Goal: Task Accomplishment & Management: Complete application form

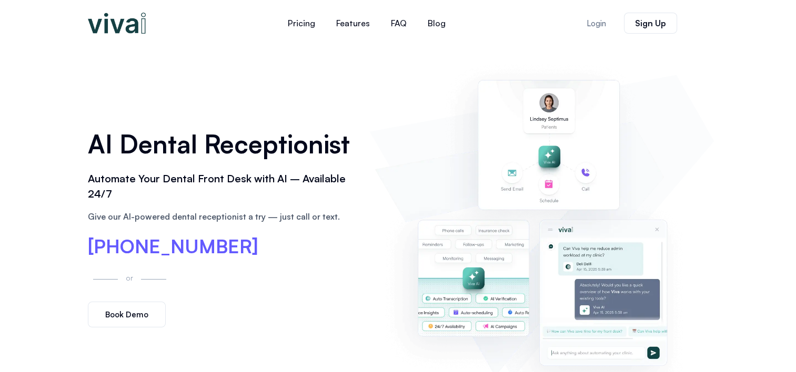
click at [133, 311] on span "Book Demo" at bounding box center [126, 315] width 43 height 8
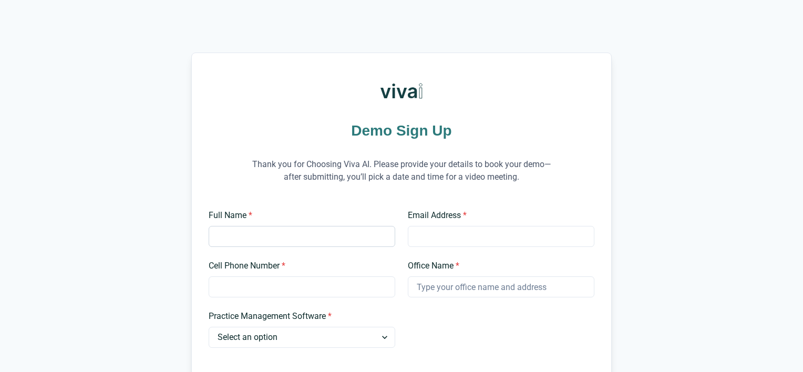
click at [281, 244] on input "Full Name *" at bounding box center [302, 236] width 187 height 21
type input "[PERSON_NAME]"
type input "[PERSON_NAME][EMAIL_ADDRESS][DOMAIN_NAME]"
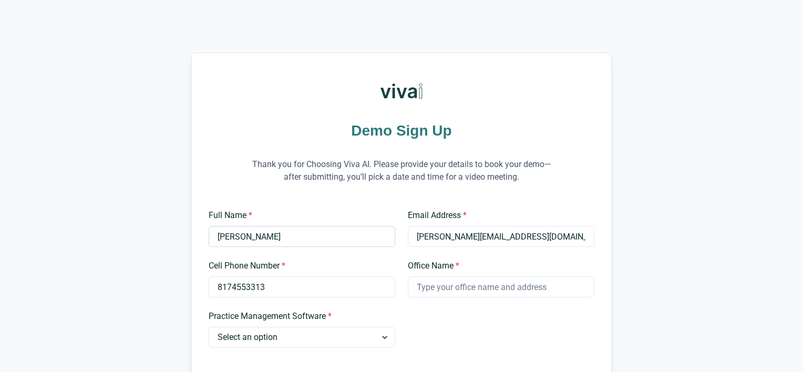
type input "8174553313"
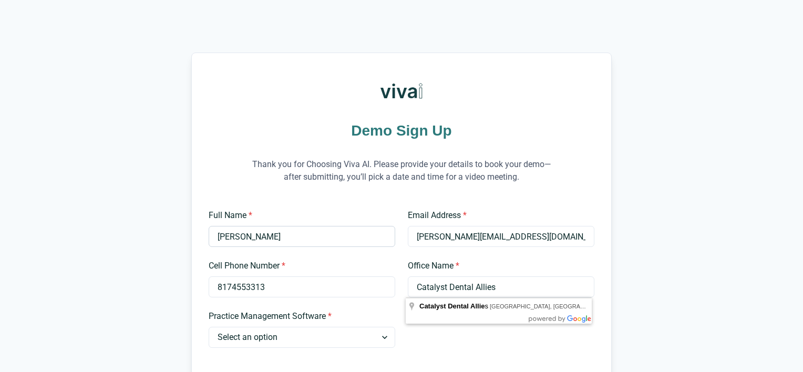
type input "Catalyst Dental Allies"
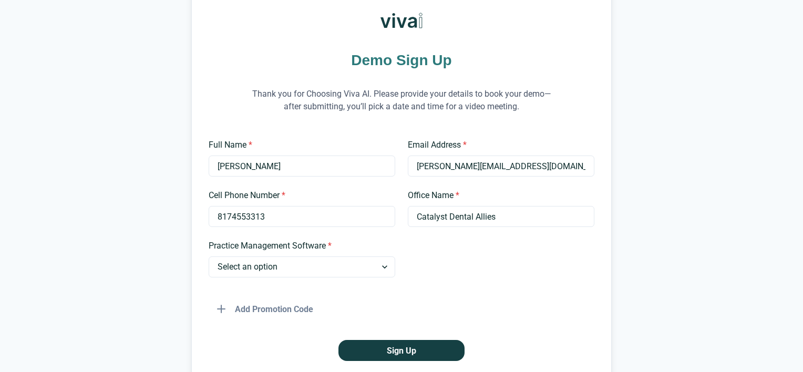
scroll to position [105, 0]
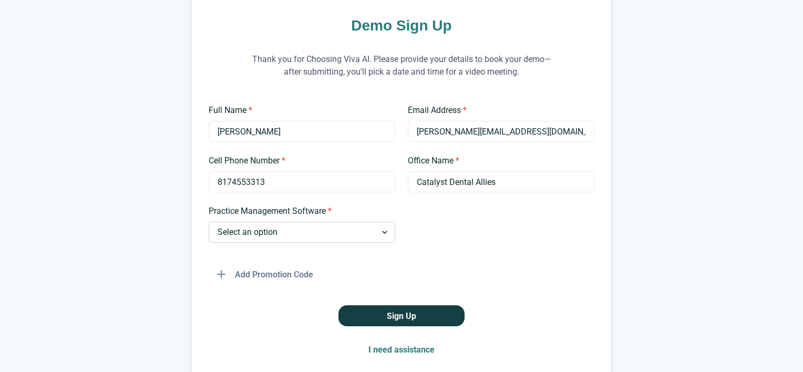
click at [255, 233] on select "Select an option Dentrix Open Dental EagleSoft Denticon Other" at bounding box center [302, 232] width 187 height 21
select select "EagleSoft"
click at [209, 222] on select "Select an option Dentrix Open Dental EagleSoft Denticon Other" at bounding box center [302, 232] width 187 height 21
click at [404, 317] on button "Sign Up" at bounding box center [402, 316] width 126 height 21
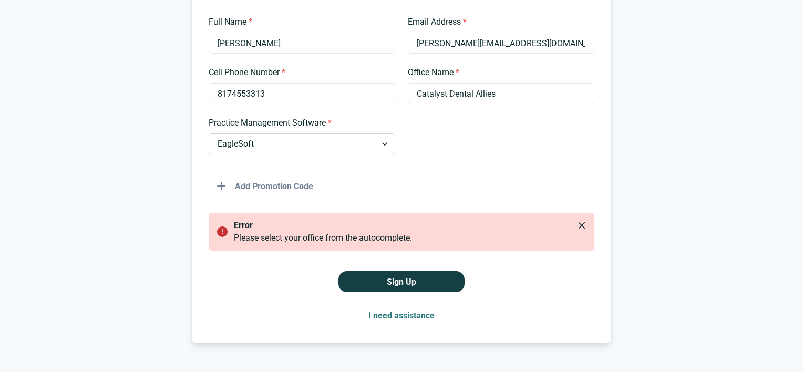
scroll to position [210, 0]
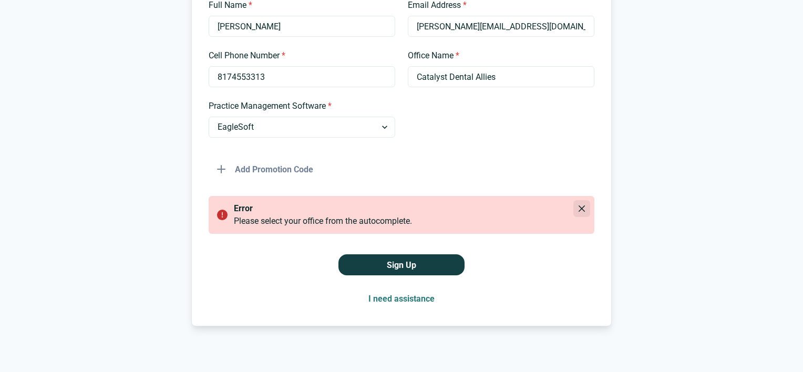
click at [585, 209] on button "Close" at bounding box center [582, 208] width 17 height 17
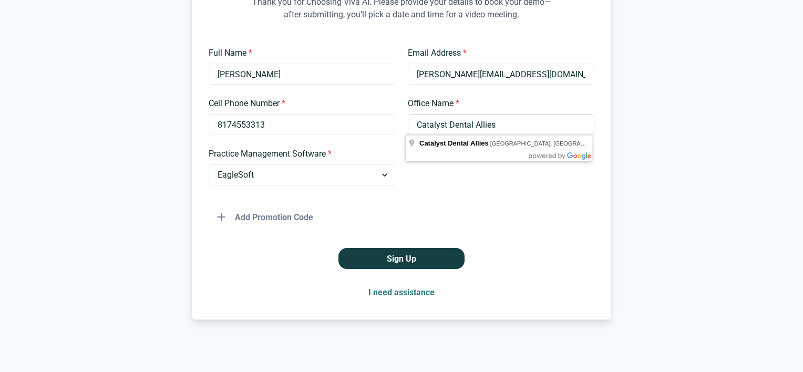
click at [484, 125] on input "Catalyst Dental Allies" at bounding box center [501, 124] width 187 height 21
type input "Catalyst Dental Allies"
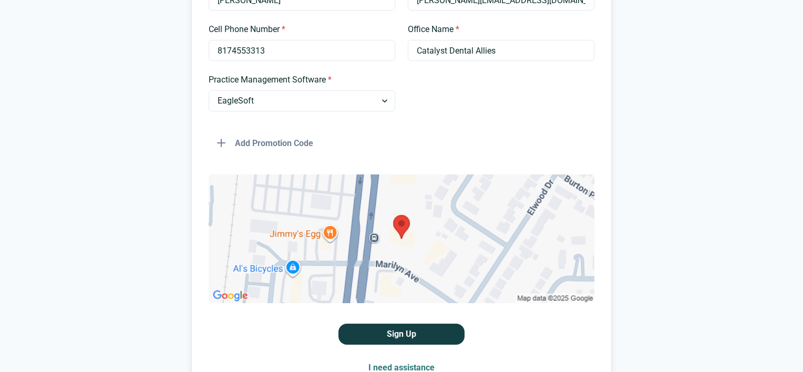
scroll to position [312, 0]
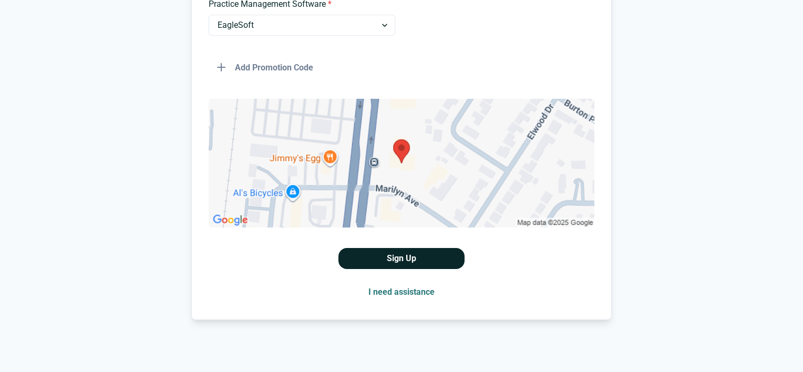
click at [406, 251] on button "Sign Up" at bounding box center [402, 258] width 126 height 21
